Goal: Task Accomplishment & Management: Use online tool/utility

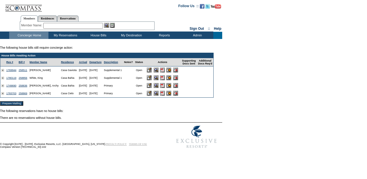
click at [171, 72] on input "image" at bounding box center [168, 70] width 5 height 5
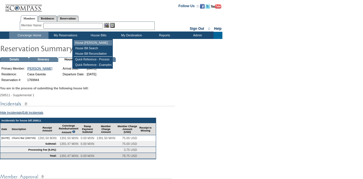
click at [94, 43] on td "House [PERSON_NAME]" at bounding box center [93, 42] width 38 height 5
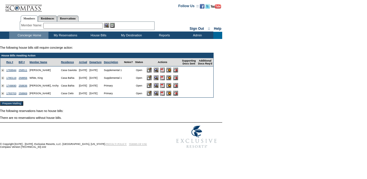
click at [171, 80] on input "image" at bounding box center [168, 77] width 5 height 5
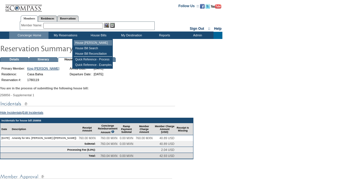
click at [91, 43] on td "House [PERSON_NAME]" at bounding box center [93, 42] width 38 height 5
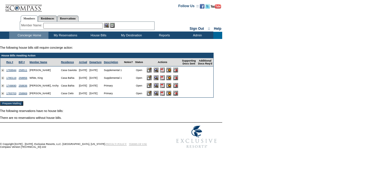
click at [171, 87] on input "image" at bounding box center [168, 85] width 5 height 5
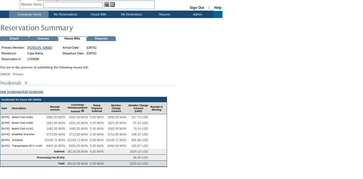
scroll to position [19, 0]
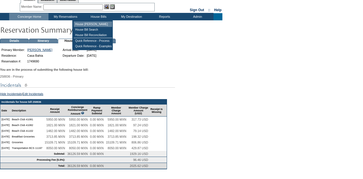
click at [97, 26] on td "House [PERSON_NAME]" at bounding box center [93, 23] width 38 height 5
